Goal: Task Accomplishment & Management: Use online tool/utility

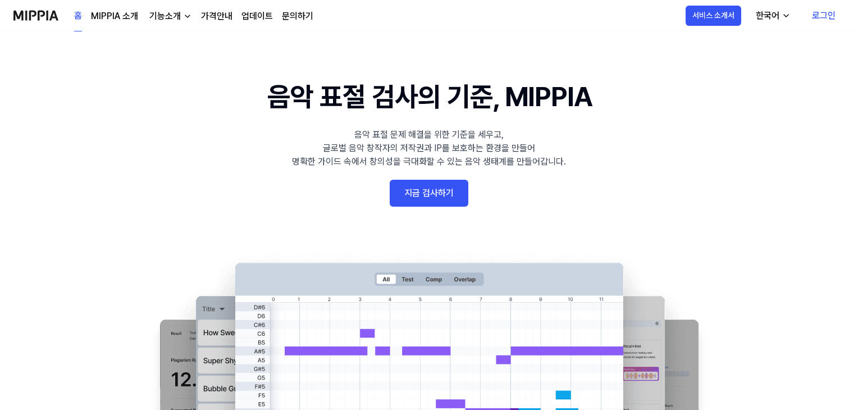
click at [438, 190] on link "지금 검사하기" at bounding box center [429, 193] width 79 height 27
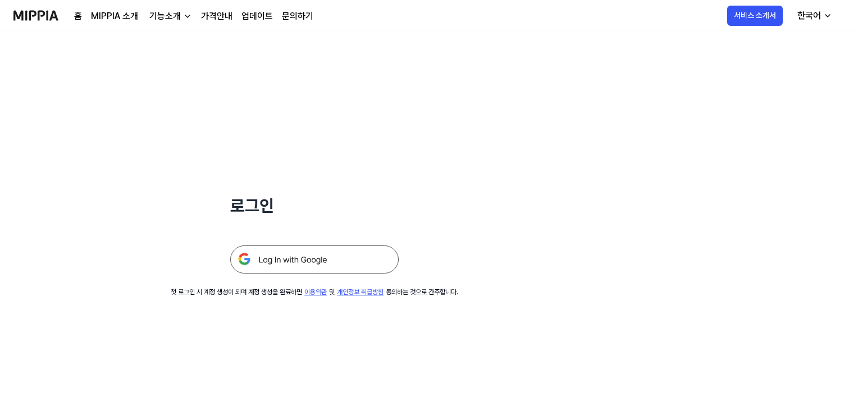
click at [319, 262] on img at bounding box center [314, 259] width 168 height 28
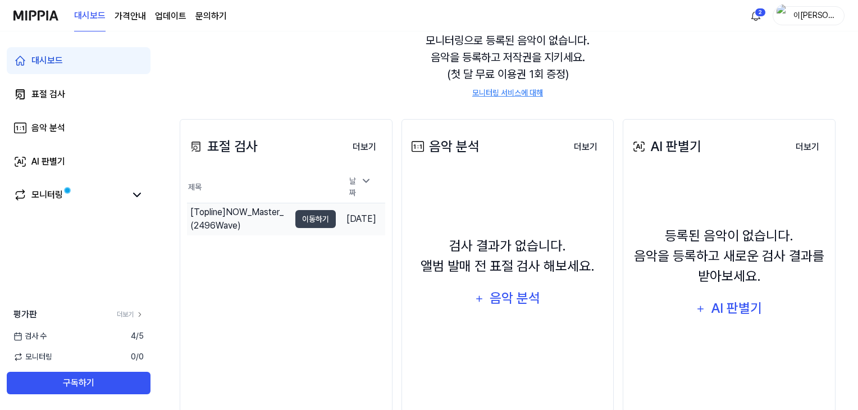
scroll to position [112, 0]
click at [210, 142] on div "표절 검사" at bounding box center [222, 146] width 71 height 20
click at [198, 188] on th "제목" at bounding box center [261, 187] width 149 height 32
click at [85, 93] on link "표절 검사" at bounding box center [79, 94] width 144 height 27
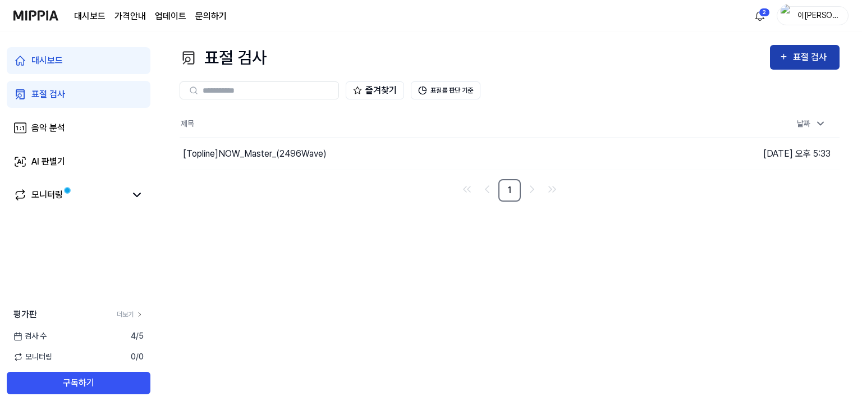
click at [803, 54] on div "표절 검사" at bounding box center [812, 57] width 38 height 15
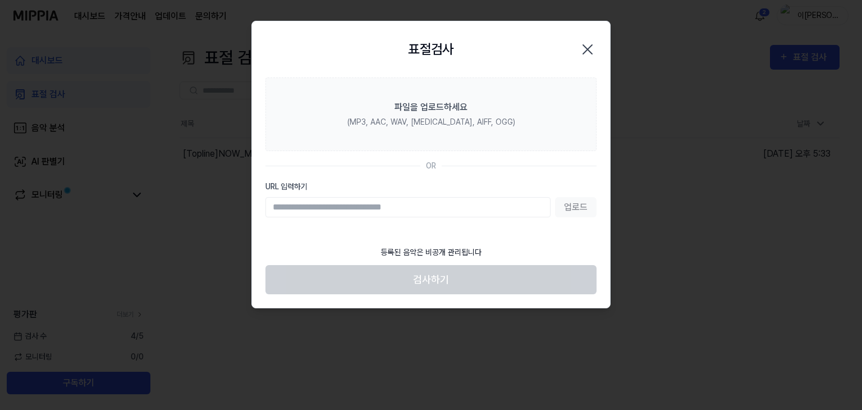
click at [377, 209] on input "URL 입력하기" at bounding box center [408, 207] width 285 height 20
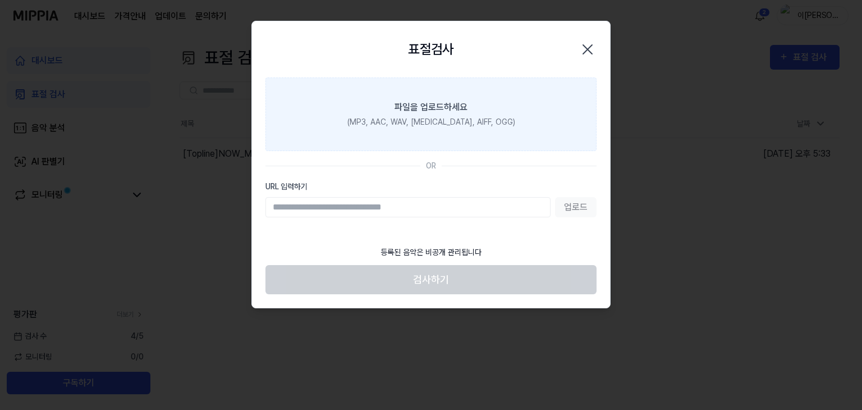
click at [478, 106] on label "파일을 업로드하세요 (MP3, AAC, WAV, FLAC, AIFF, OGG)" at bounding box center [431, 114] width 331 height 74
click at [0, 0] on input "파일을 업로드하세요 (MP3, AAC, WAV, FLAC, AIFF, OGG)" at bounding box center [0, 0] width 0 height 0
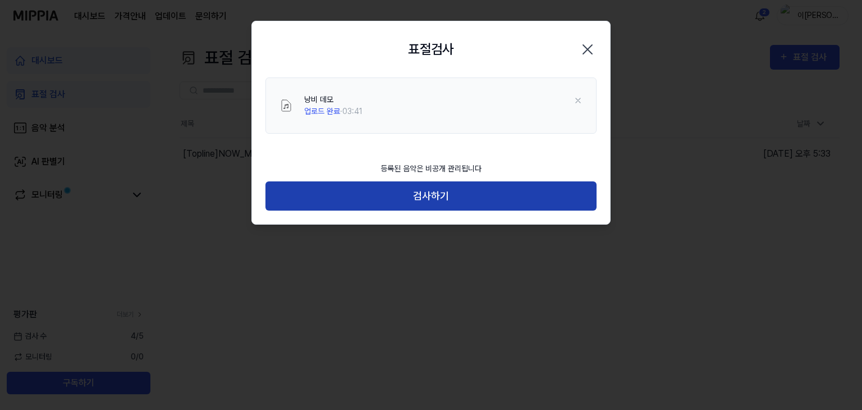
click at [454, 199] on button "검사하기" at bounding box center [431, 196] width 331 height 30
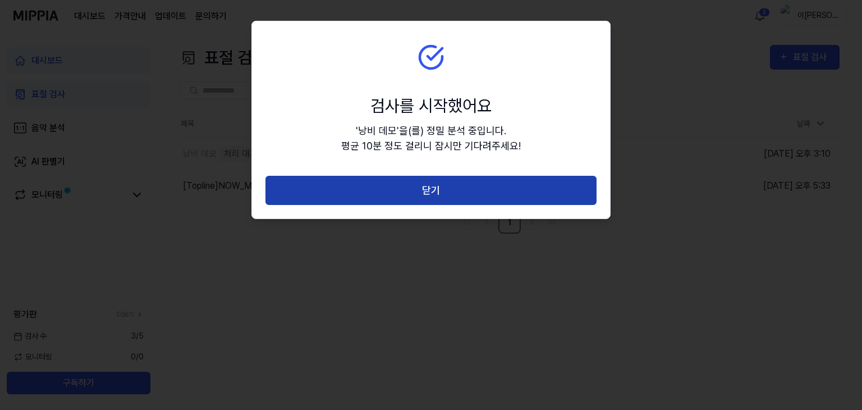
click at [438, 193] on button "닫기" at bounding box center [431, 191] width 331 height 30
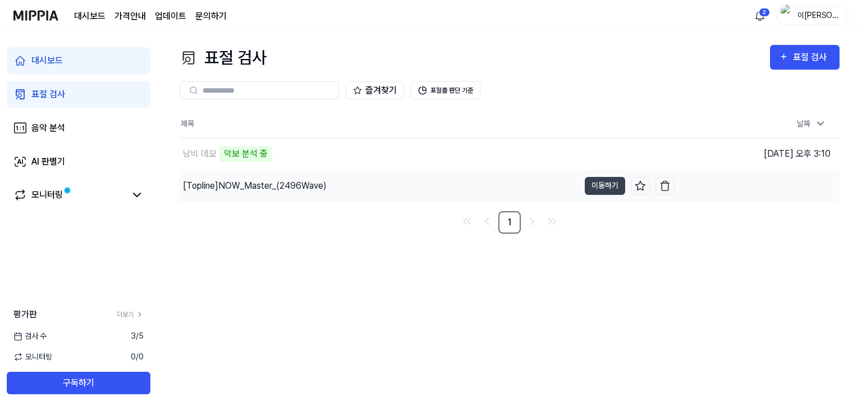
click at [319, 190] on div "[Topline] NOW_Master_(2496Wave)" at bounding box center [255, 185] width 144 height 13
click at [612, 182] on button "이동하기" at bounding box center [605, 186] width 40 height 18
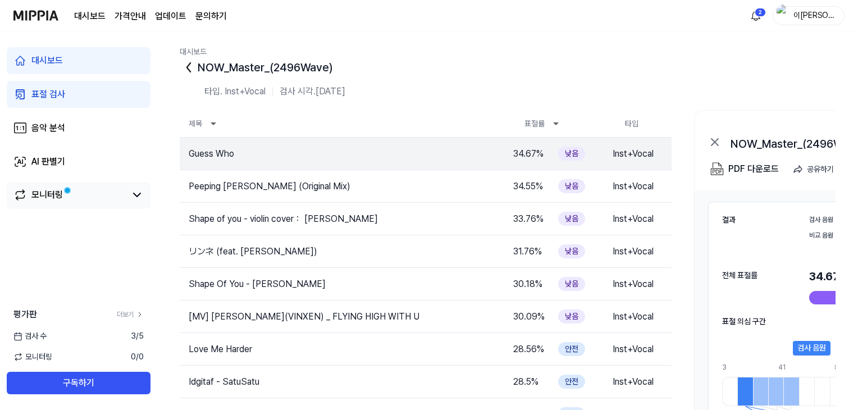
drag, startPoint x: 58, startPoint y: 185, endPoint x: 85, endPoint y: 196, distance: 29.4
click at [61, 185] on div "모니터링" at bounding box center [79, 195] width 144 height 27
click at [86, 196] on link "모니터링" at bounding box center [69, 194] width 112 height 13
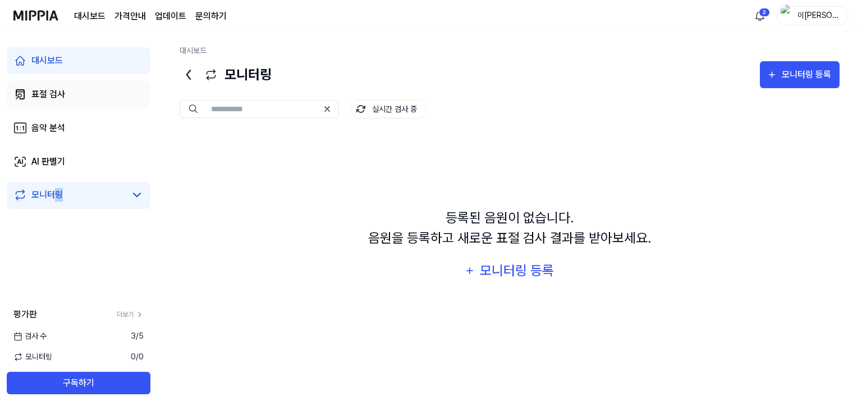
click at [54, 98] on div "표절 검사" at bounding box center [48, 94] width 34 height 13
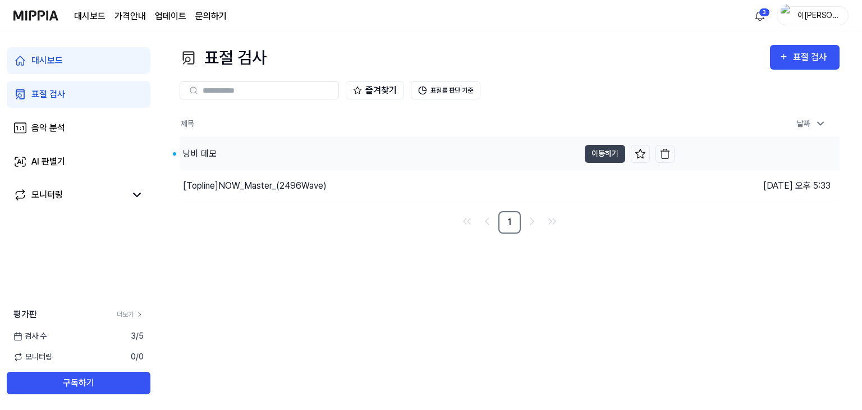
click at [231, 153] on div "낭비 데모" at bounding box center [380, 153] width 400 height 31
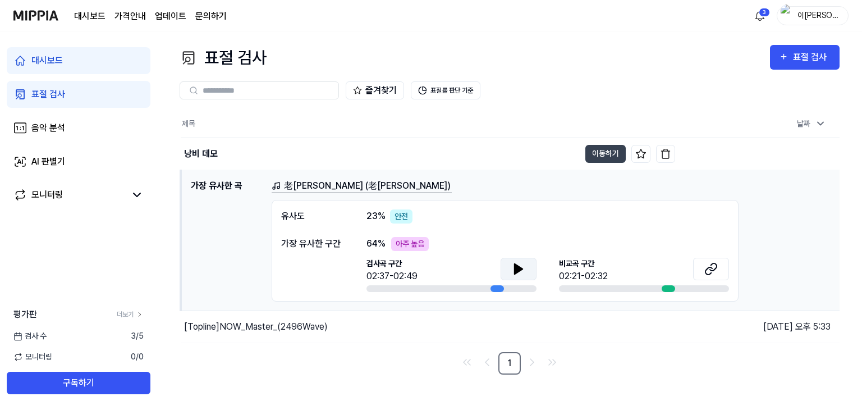
click at [513, 267] on icon at bounding box center [518, 268] width 13 height 13
click at [522, 268] on icon at bounding box center [521, 268] width 2 height 9
click at [607, 152] on button "이동하기" at bounding box center [606, 154] width 40 height 18
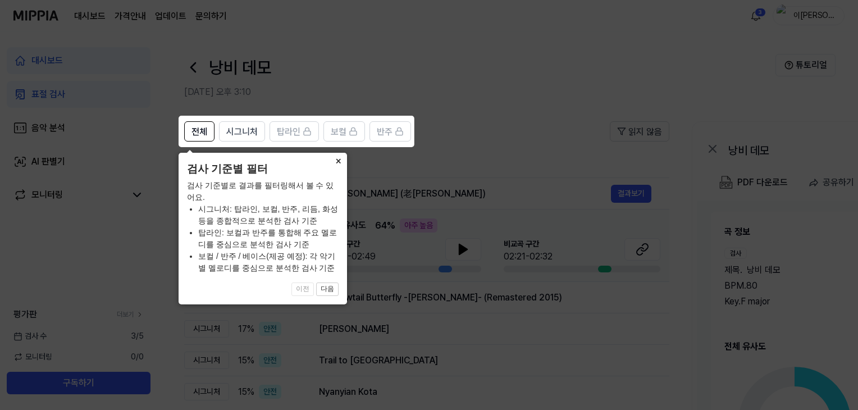
click at [340, 161] on button "×" at bounding box center [338, 161] width 18 height 16
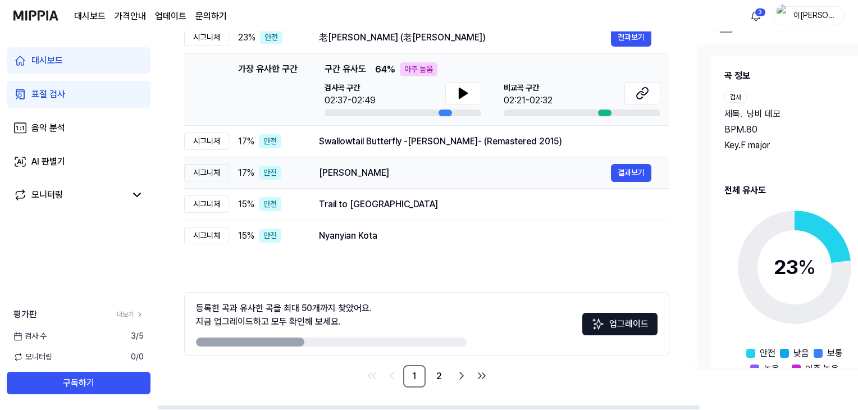
scroll to position [44, 0]
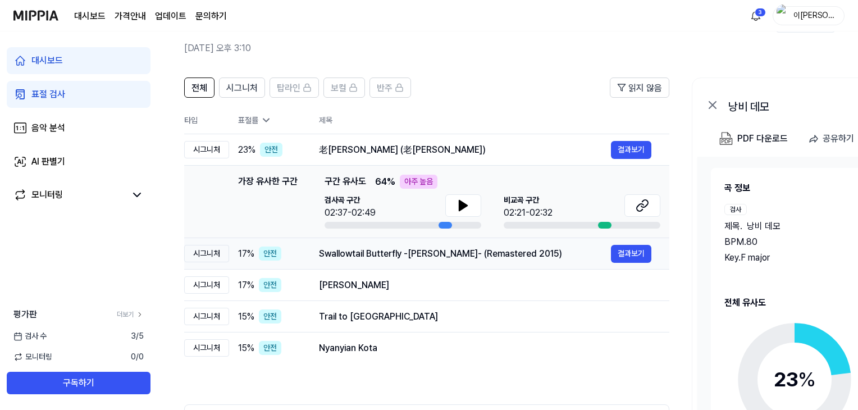
click at [364, 260] on div "Swallowtail Butterfly -Aino Uta- (Remastered 2015) 결과보기" at bounding box center [485, 254] width 332 height 18
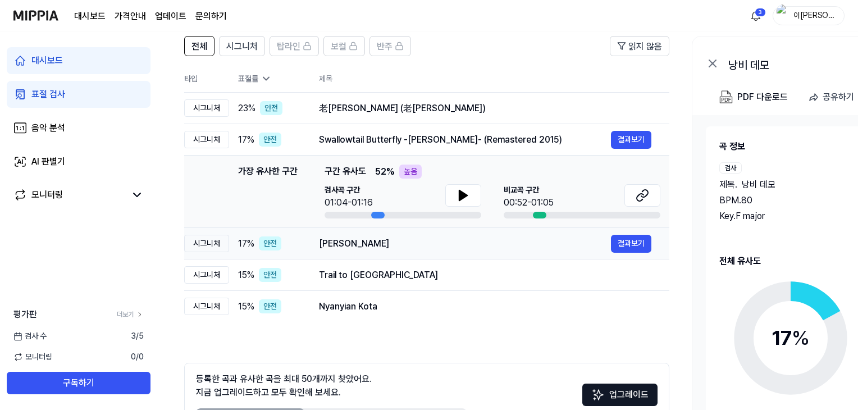
scroll to position [100, 0]
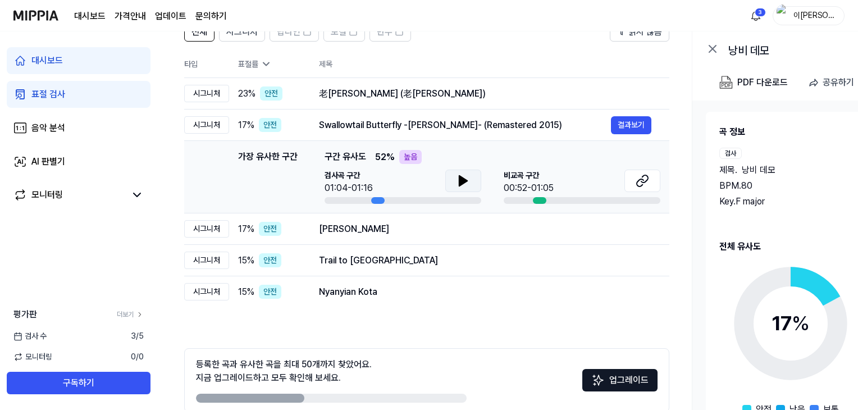
click at [445, 175] on button at bounding box center [463, 181] width 36 height 22
click at [460, 180] on icon at bounding box center [461, 180] width 2 height 9
click at [639, 184] on icon at bounding box center [642, 180] width 13 height 13
click at [404, 301] on td "Nyanyian Kota 결과보기" at bounding box center [485, 291] width 368 height 31
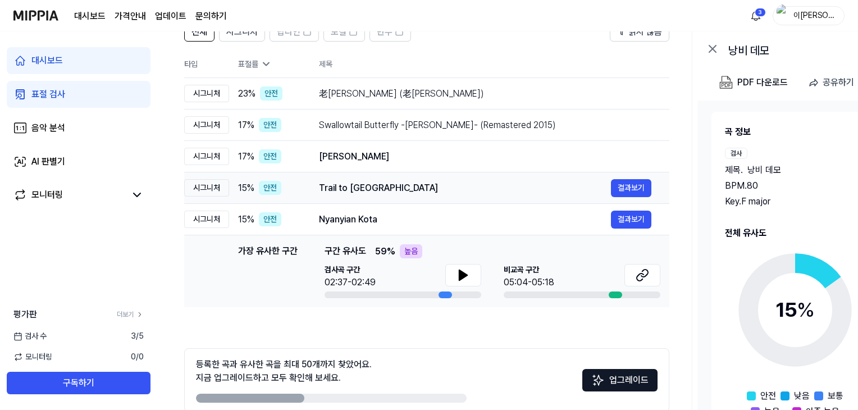
click at [442, 195] on div "Trail to Telluride 결과보기" at bounding box center [485, 188] width 332 height 18
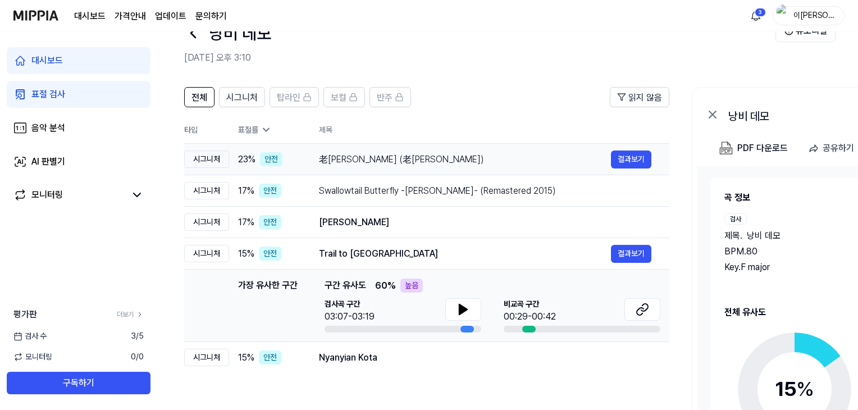
scroll to position [0, 0]
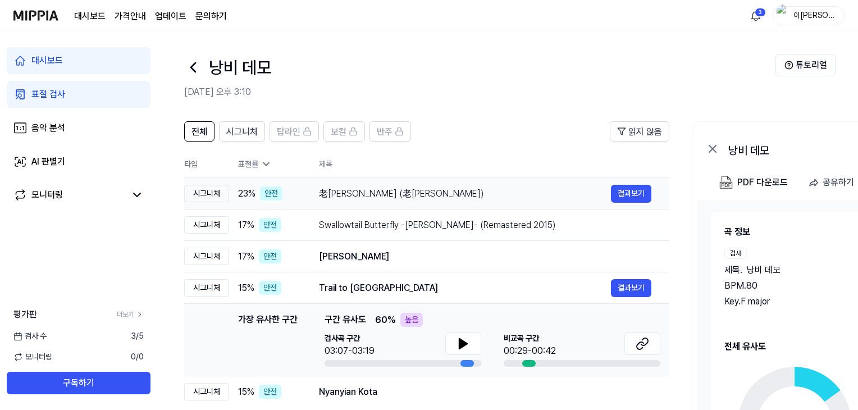
click at [395, 188] on div "老邓和小颖 (老邓和小颖)" at bounding box center [465, 193] width 292 height 13
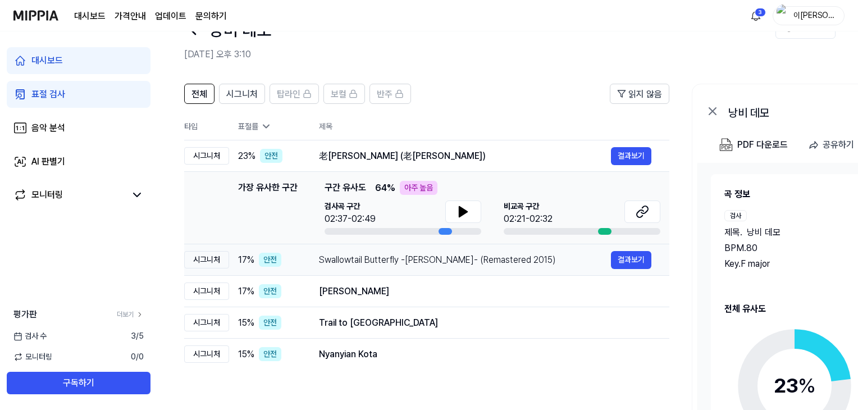
scroll to position [56, 0]
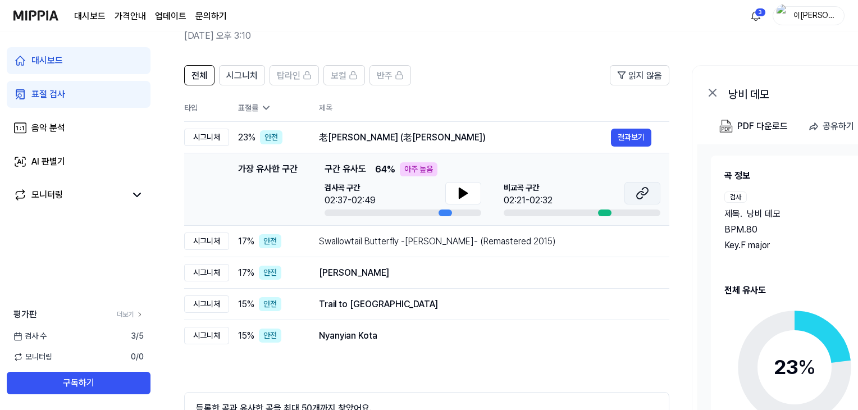
click at [642, 189] on icon at bounding box center [644, 191] width 7 height 7
click at [456, 196] on icon at bounding box center [462, 192] width 13 height 13
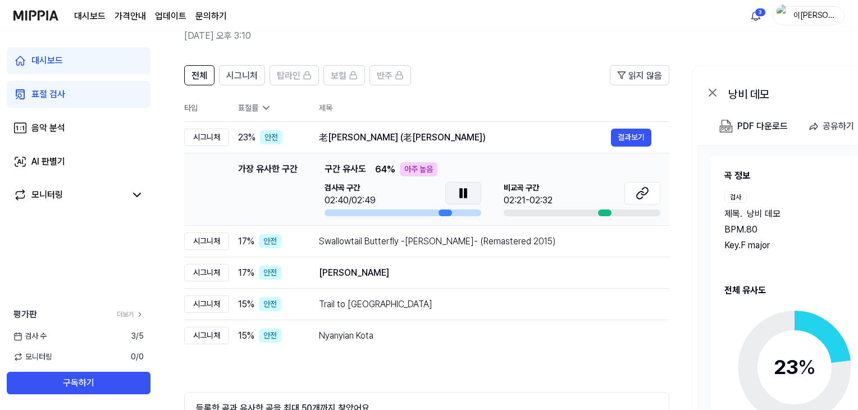
click at [467, 194] on icon at bounding box center [462, 192] width 13 height 13
click at [307, 243] on td "Swallowtail Butterfly -Aino Uta- (Remastered 2015) 결과보기" at bounding box center [485, 241] width 368 height 31
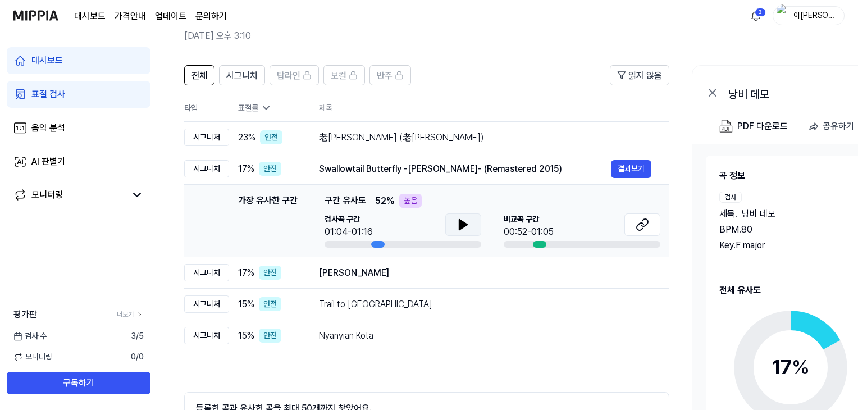
click at [461, 218] on icon at bounding box center [462, 224] width 13 height 13
click at [468, 225] on icon at bounding box center [462, 224] width 13 height 13
click at [641, 220] on icon at bounding box center [642, 224] width 13 height 13
click at [362, 273] on div "Ito" at bounding box center [465, 272] width 292 height 13
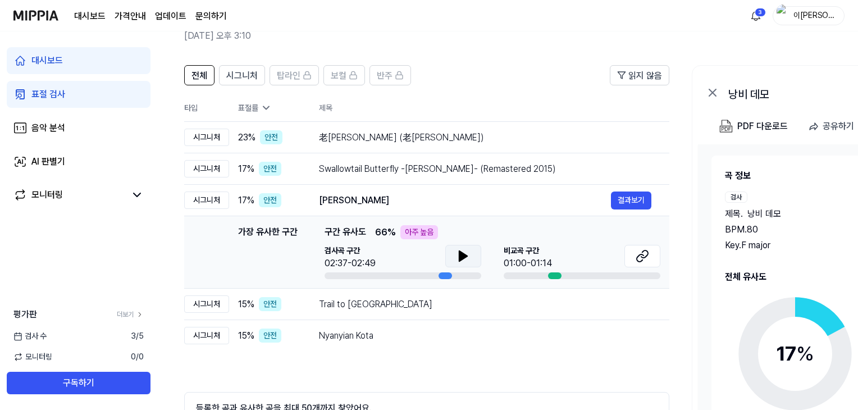
click at [460, 246] on button at bounding box center [463, 256] width 36 height 22
drag, startPoint x: 467, startPoint y: 260, endPoint x: 508, endPoint y: 253, distance: 41.2
click at [467, 260] on icon at bounding box center [462, 255] width 13 height 13
click at [641, 254] on icon at bounding box center [640, 257] width 7 height 7
click at [461, 250] on icon at bounding box center [462, 255] width 13 height 13
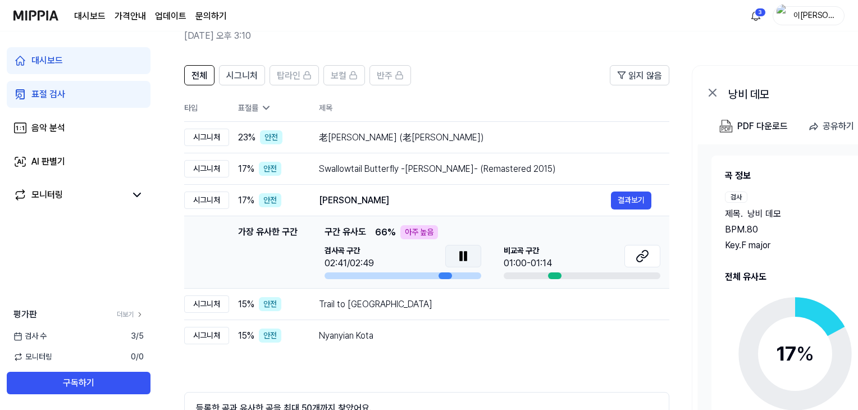
click at [461, 254] on icon at bounding box center [461, 256] width 2 height 9
click at [447, 306] on div "Trail to Telluride" at bounding box center [465, 304] width 292 height 13
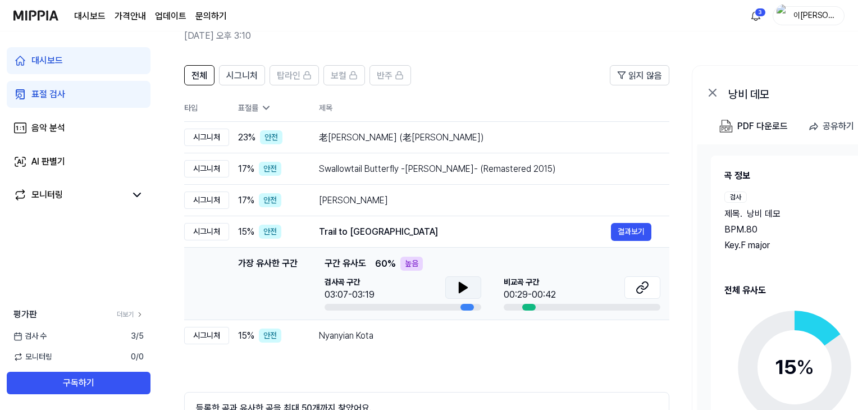
click at [460, 286] on icon at bounding box center [463, 287] width 8 height 10
click at [638, 290] on icon at bounding box center [642, 287] width 13 height 13
click at [468, 285] on icon at bounding box center [462, 287] width 13 height 13
click at [397, 336] on div "Nyanyian Kota" at bounding box center [465, 335] width 292 height 13
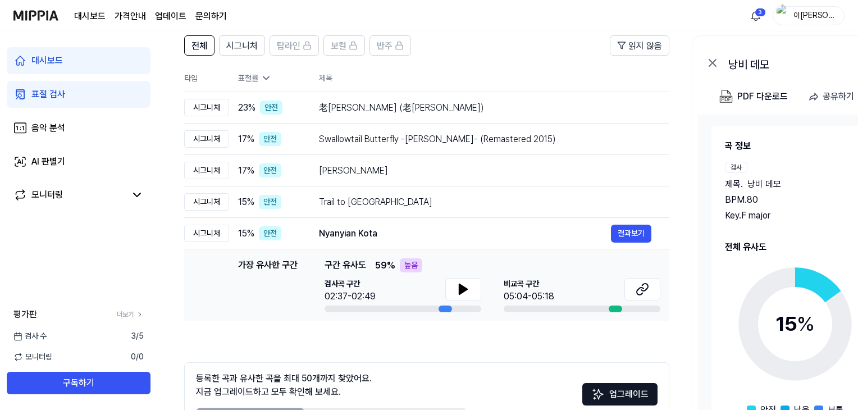
scroll to position [156, 0]
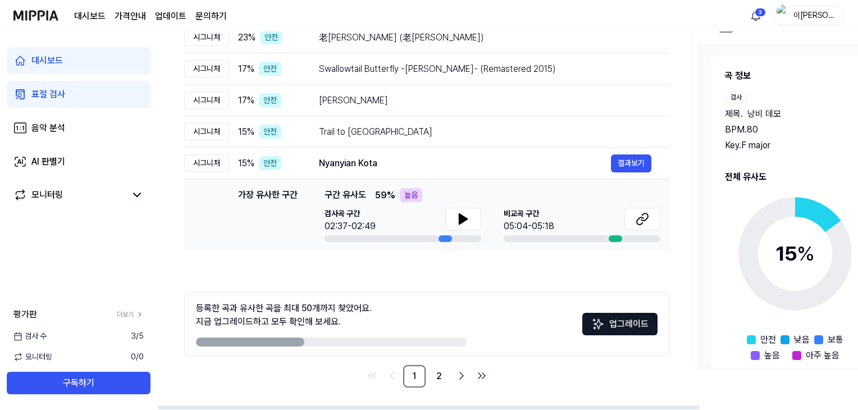
click at [474, 206] on div "가장 유사한 구간 구간 유사도 59 % 높음 검사곡 구간 02:37-02:49 비교곡 구간 05:04-05:18" at bounding box center [492, 215] width 336 height 54
click at [469, 213] on icon at bounding box center [462, 218] width 13 height 13
click at [467, 219] on icon at bounding box center [462, 218] width 13 height 13
click at [643, 216] on icon at bounding box center [642, 218] width 13 height 13
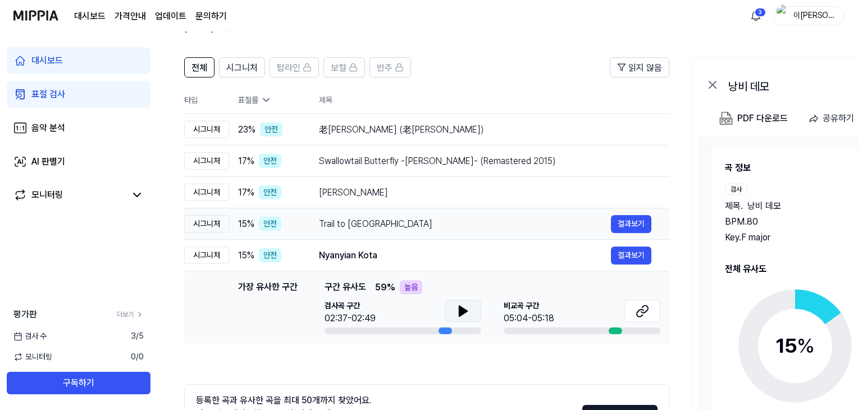
scroll to position [0, 0]
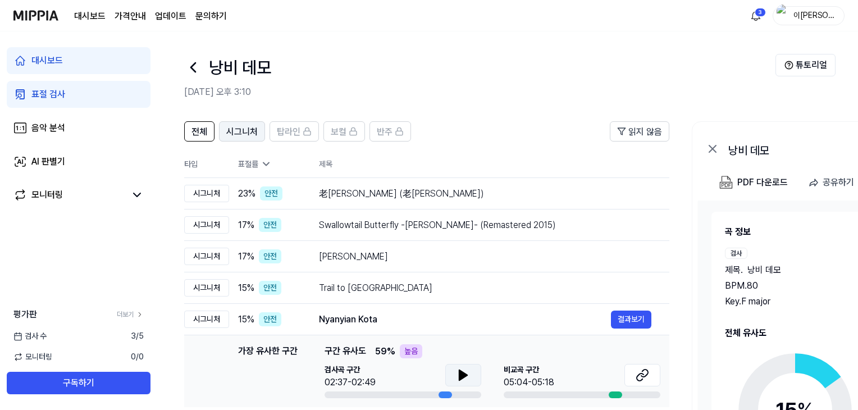
click at [219, 135] on button "시그니처" at bounding box center [242, 131] width 46 height 20
click at [33, 17] on img at bounding box center [35, 15] width 45 height 31
